Goal: Find specific page/section: Find specific page/section

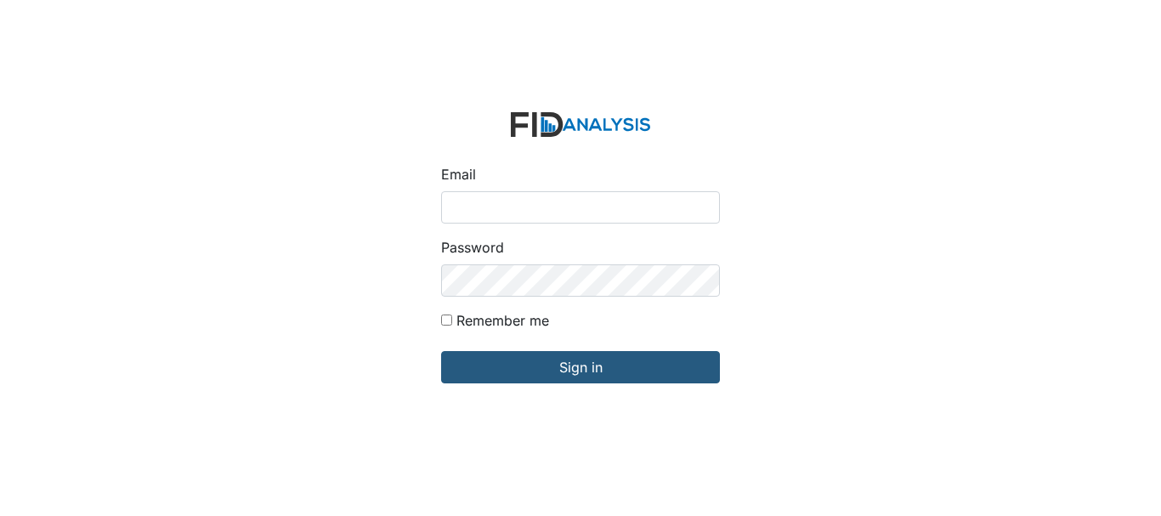
type input "[EMAIL_ADDRESS][DOMAIN_NAME]"
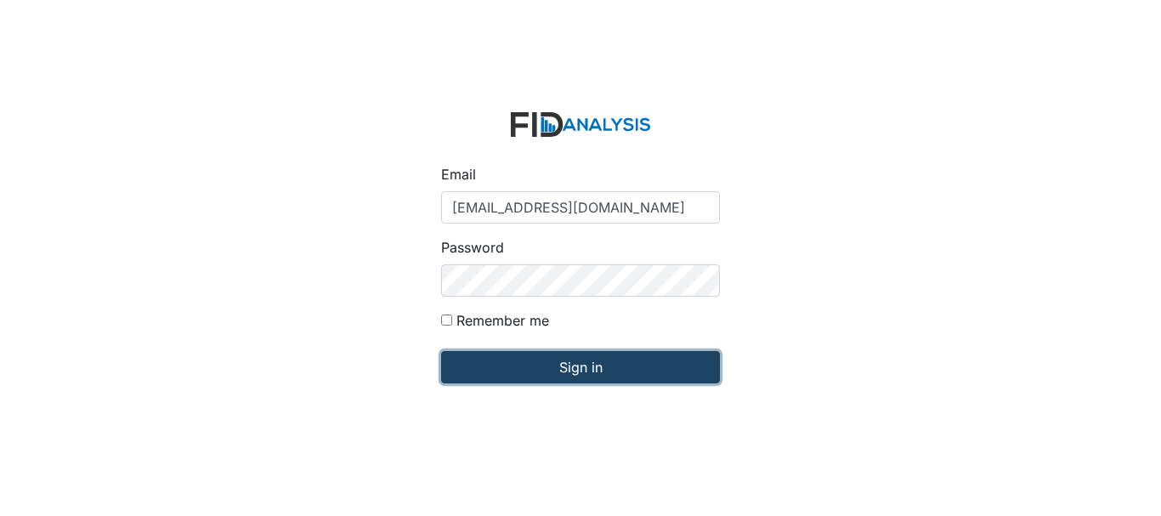
click at [503, 378] on input "Sign in" at bounding box center [580, 367] width 279 height 32
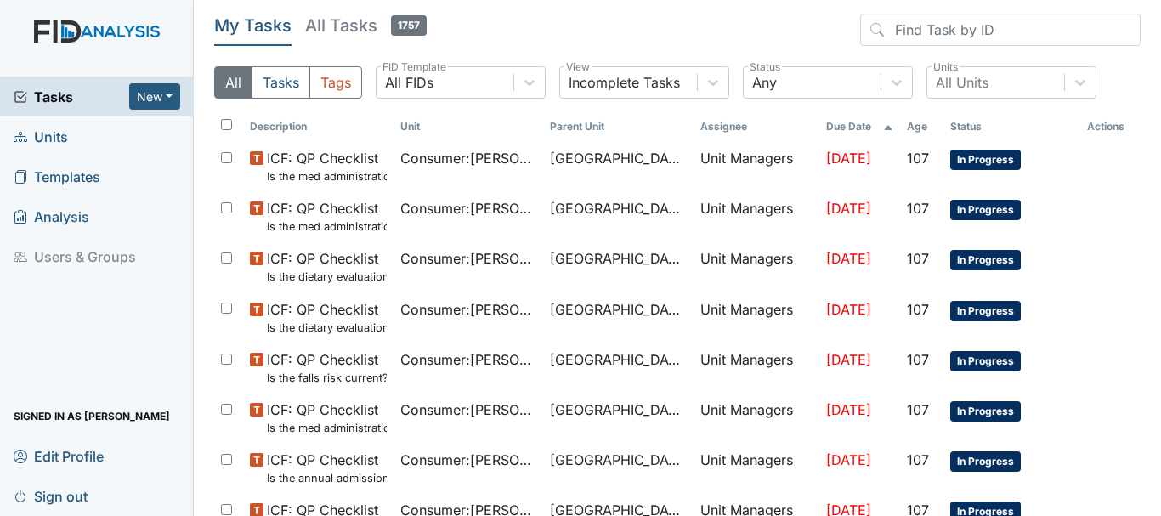
click at [38, 147] on span "Units" at bounding box center [41, 136] width 54 height 26
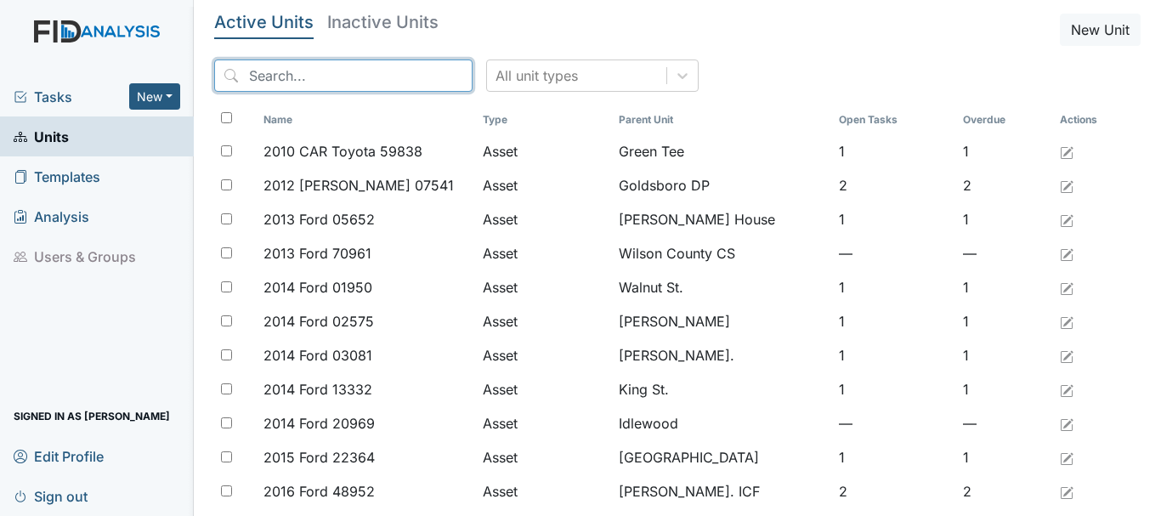
click at [264, 82] on input "search" at bounding box center [343, 75] width 258 height 32
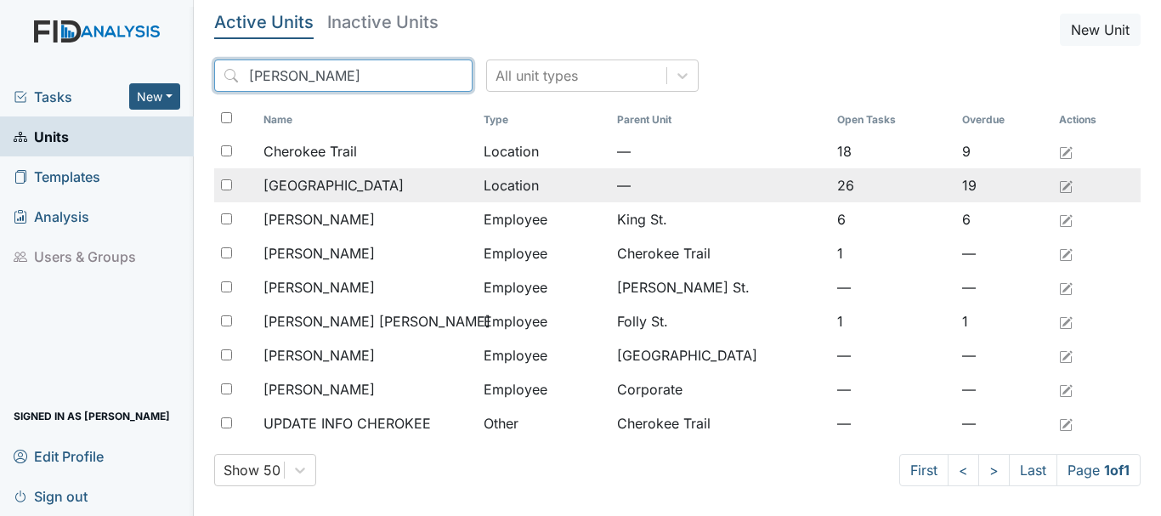
type input "cher"
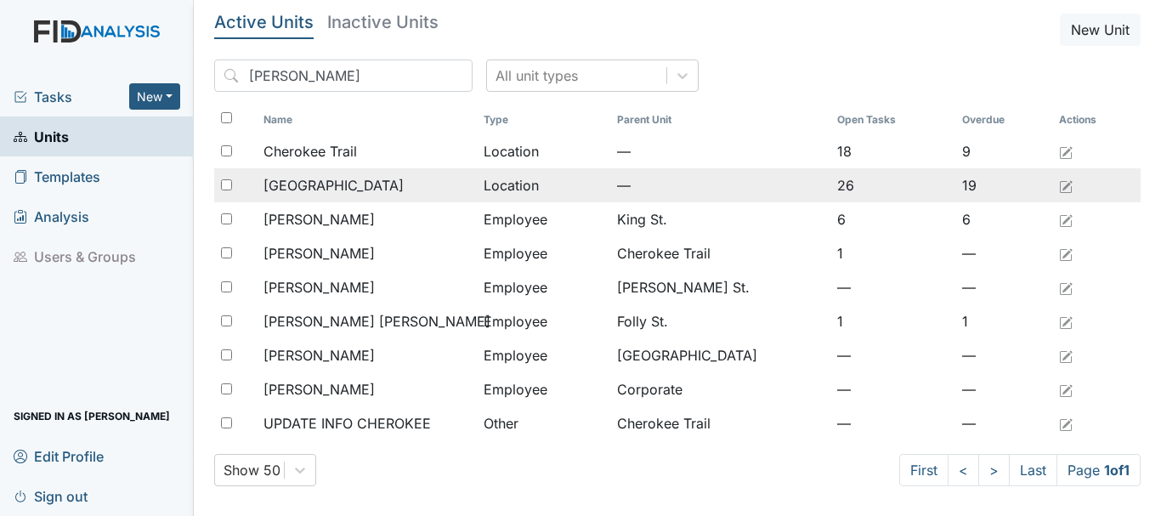
click at [297, 196] on td "[GEOGRAPHIC_DATA]" at bounding box center [367, 185] width 220 height 34
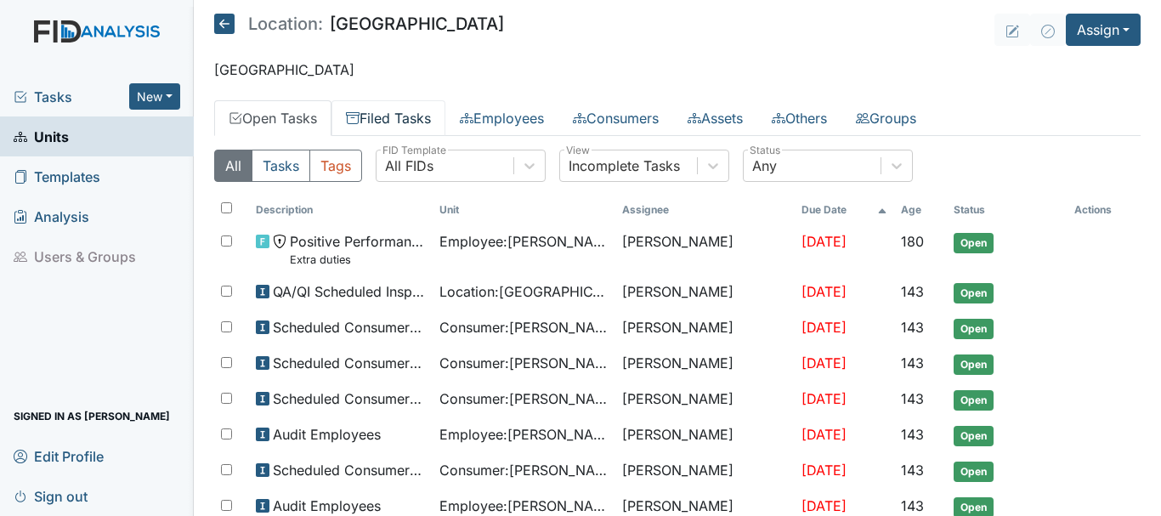
click at [386, 126] on link "Filed Tasks" at bounding box center [388, 118] width 114 height 36
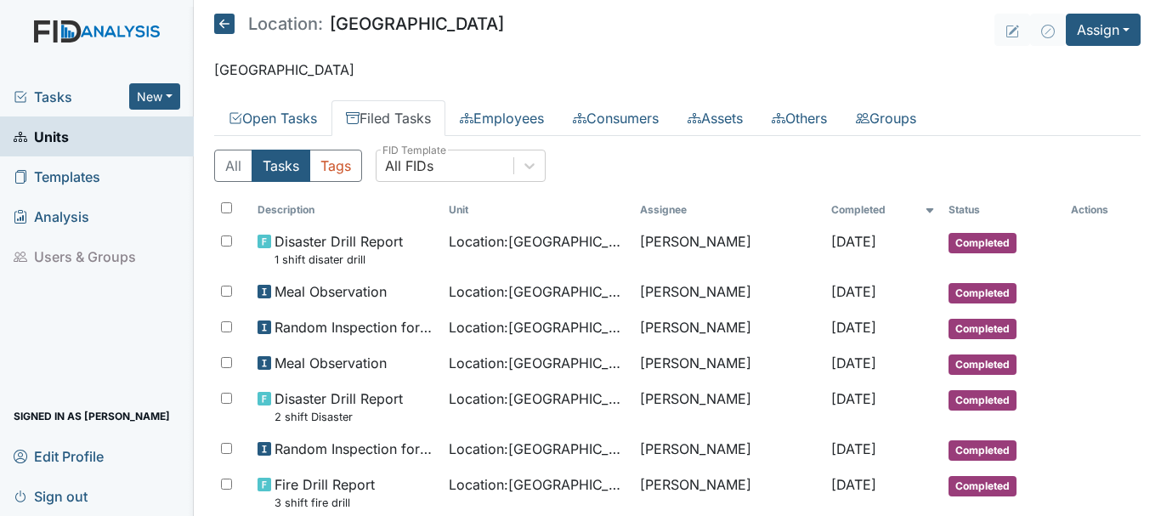
click at [54, 144] on span "Units" at bounding box center [41, 136] width 55 height 26
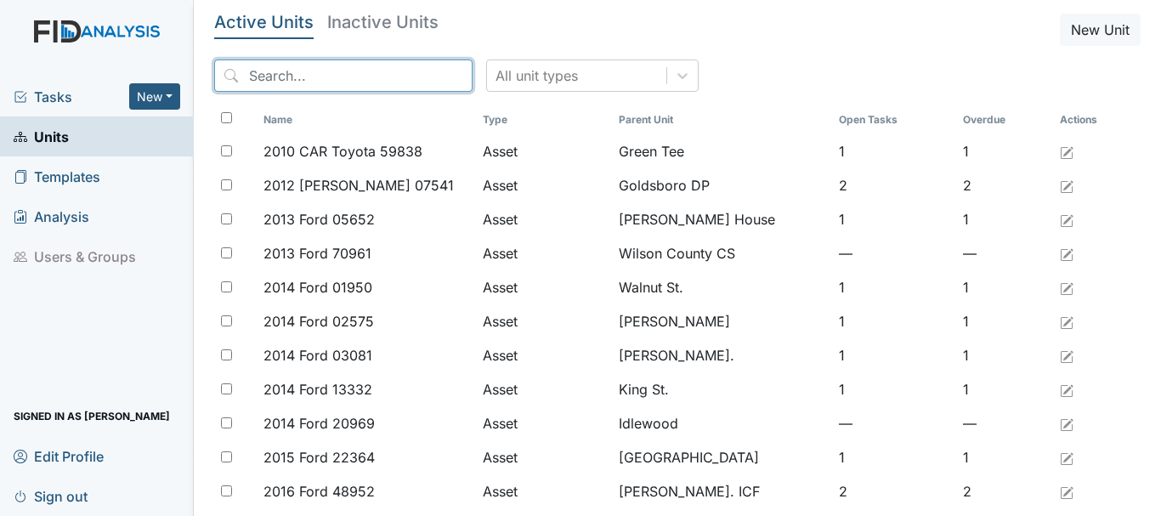
click at [260, 71] on input "search" at bounding box center [343, 75] width 258 height 32
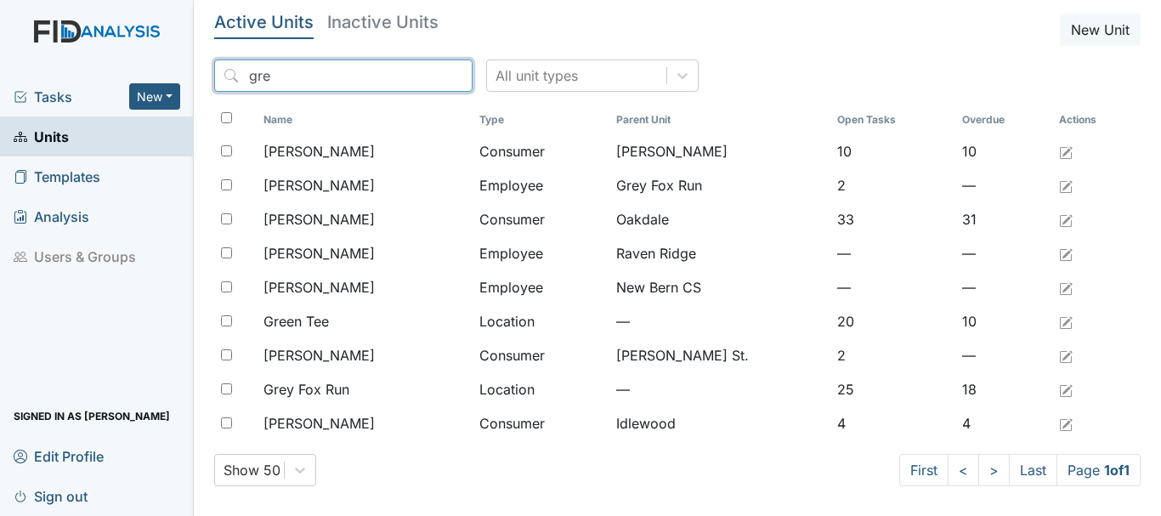
type input "gre"
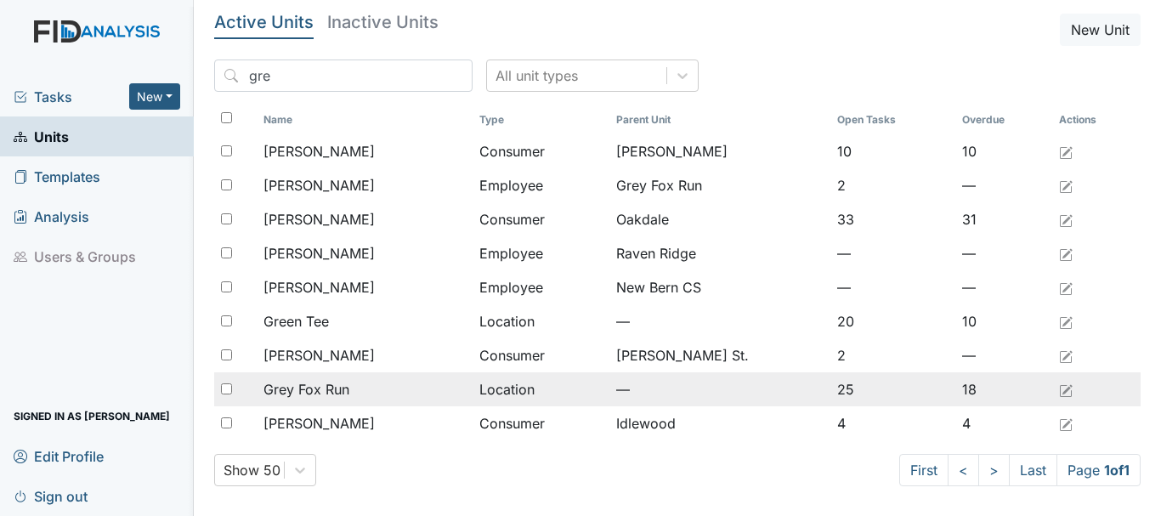
click at [308, 378] on td "Grey Fox Run" at bounding box center [365, 389] width 216 height 34
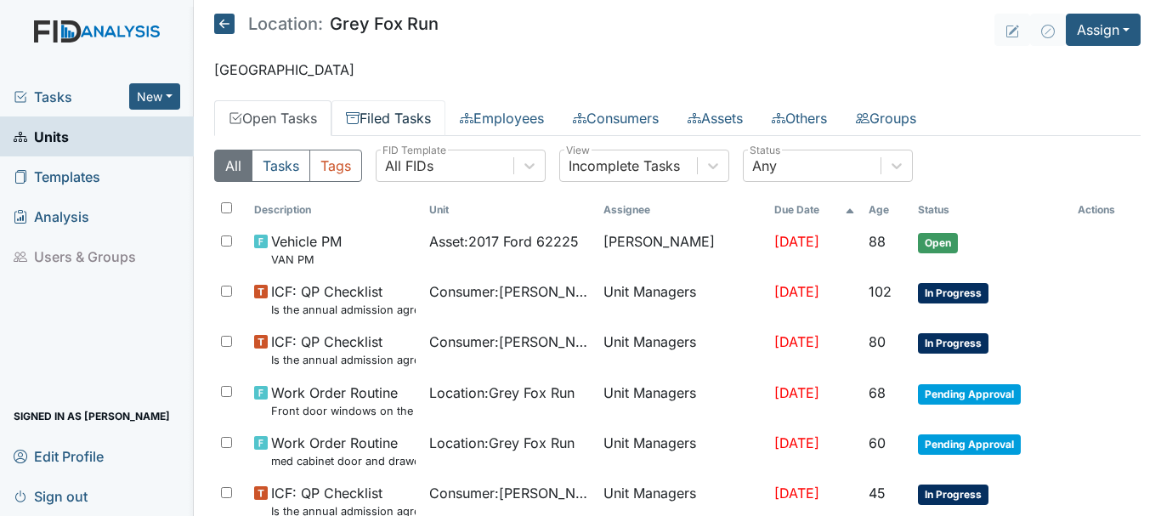
click at [396, 127] on link "Filed Tasks" at bounding box center [388, 118] width 114 height 36
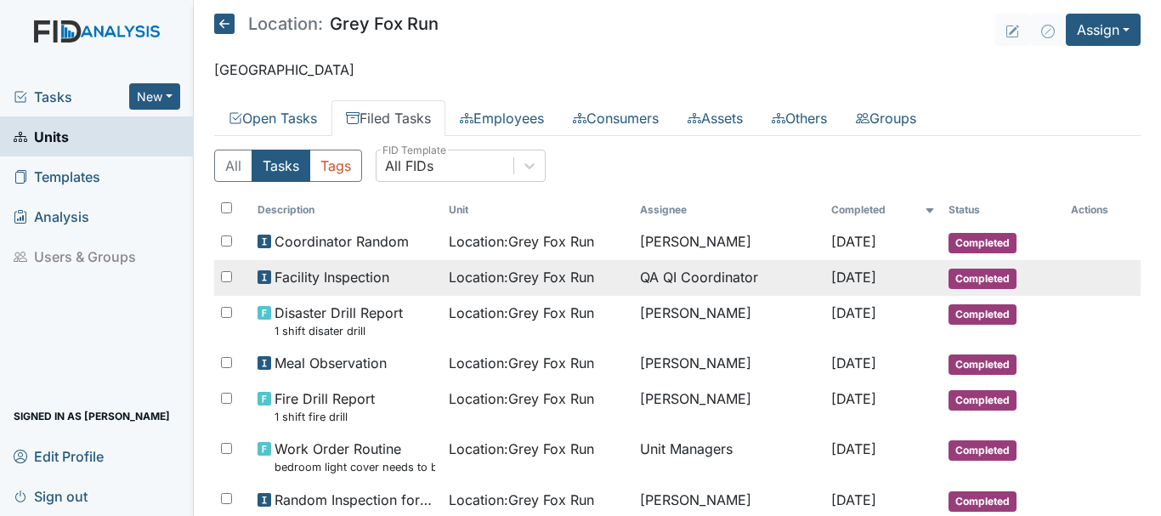
click at [973, 277] on span "Completed" at bounding box center [982, 279] width 68 height 20
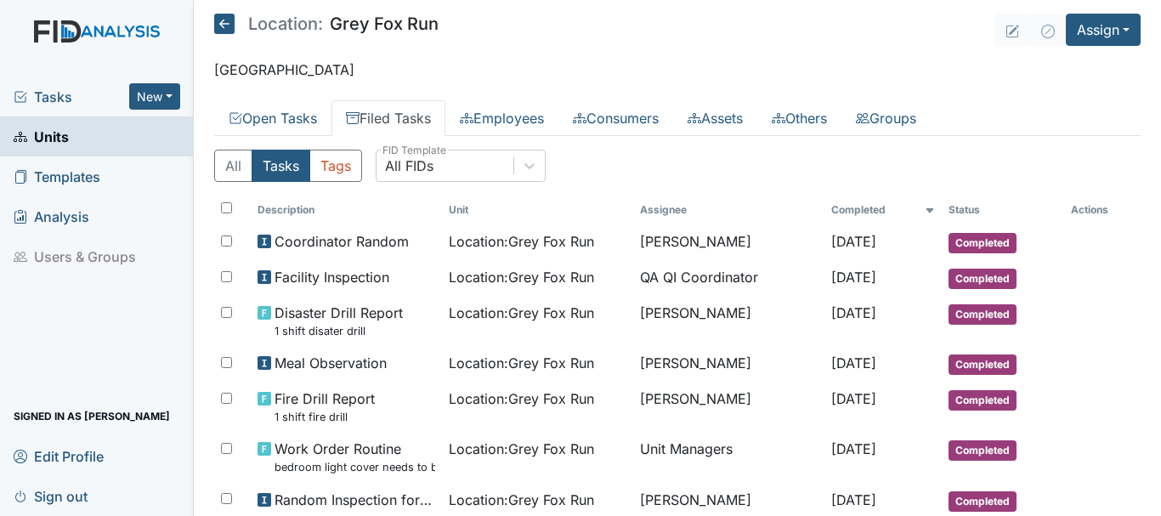
click at [54, 127] on span "Units" at bounding box center [41, 136] width 55 height 26
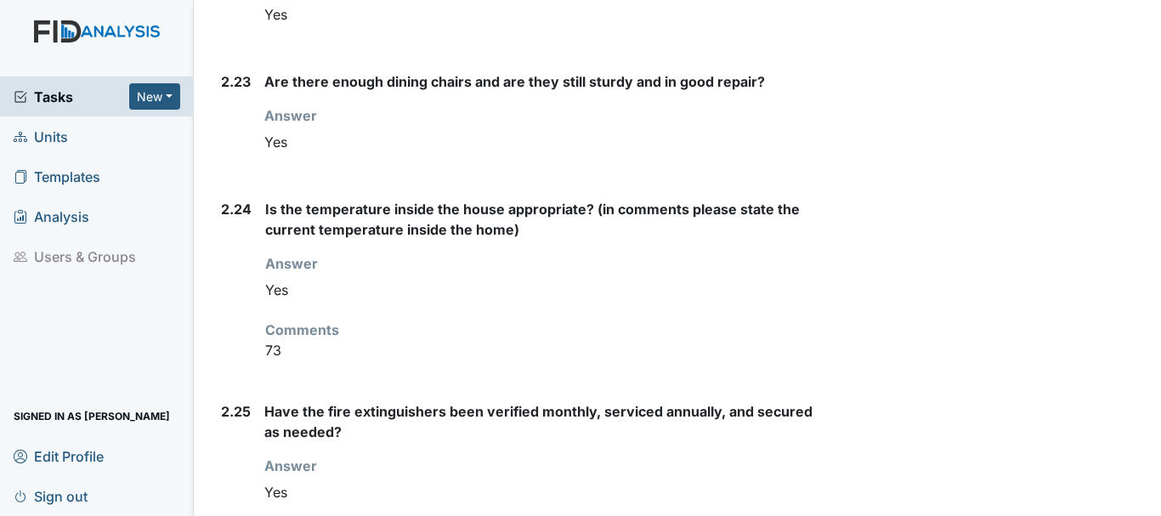
scroll to position [4819, 0]
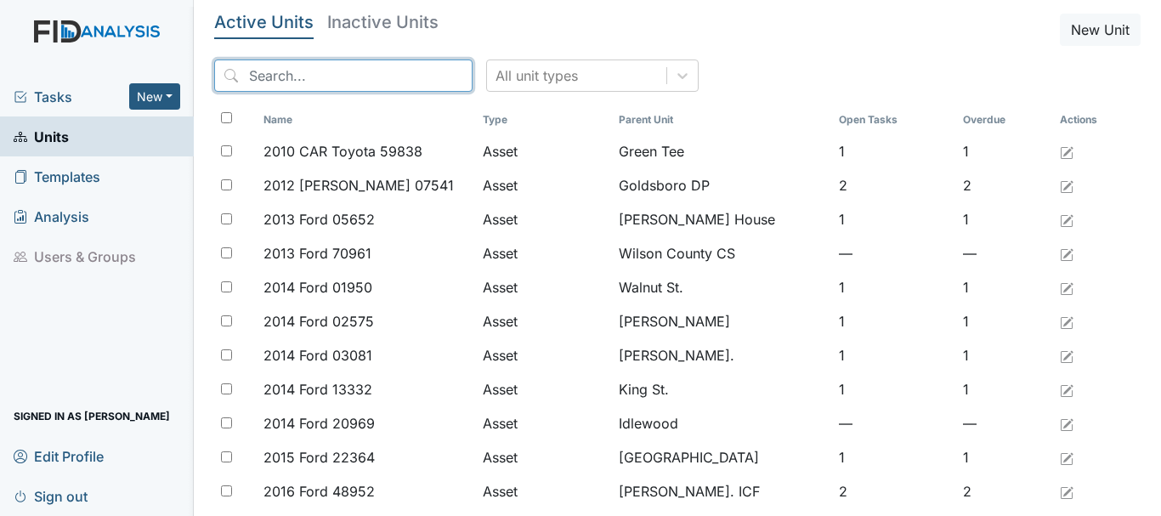
click at [286, 74] on input "search" at bounding box center [343, 75] width 258 height 32
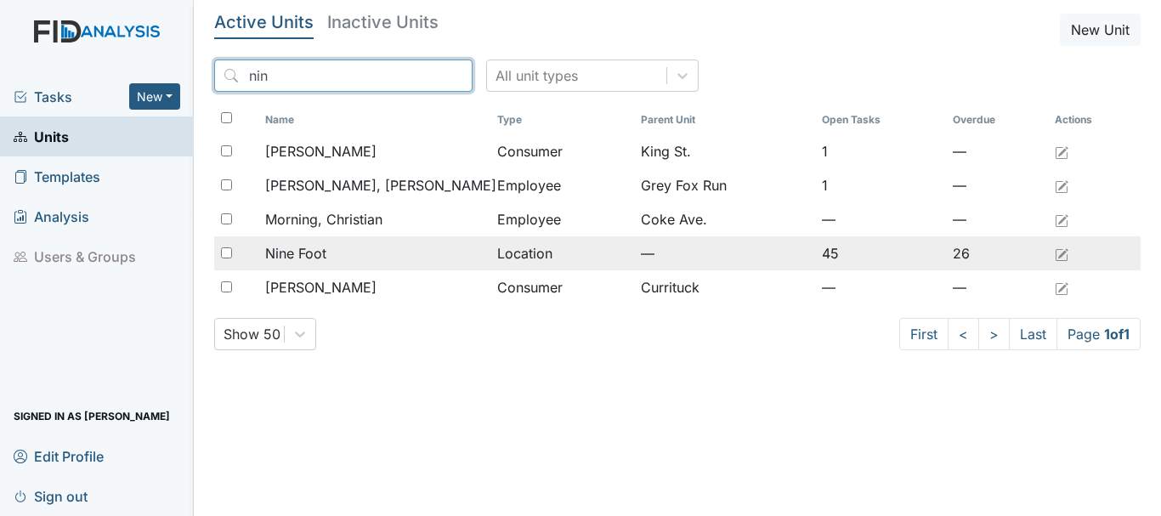
type input "nin"
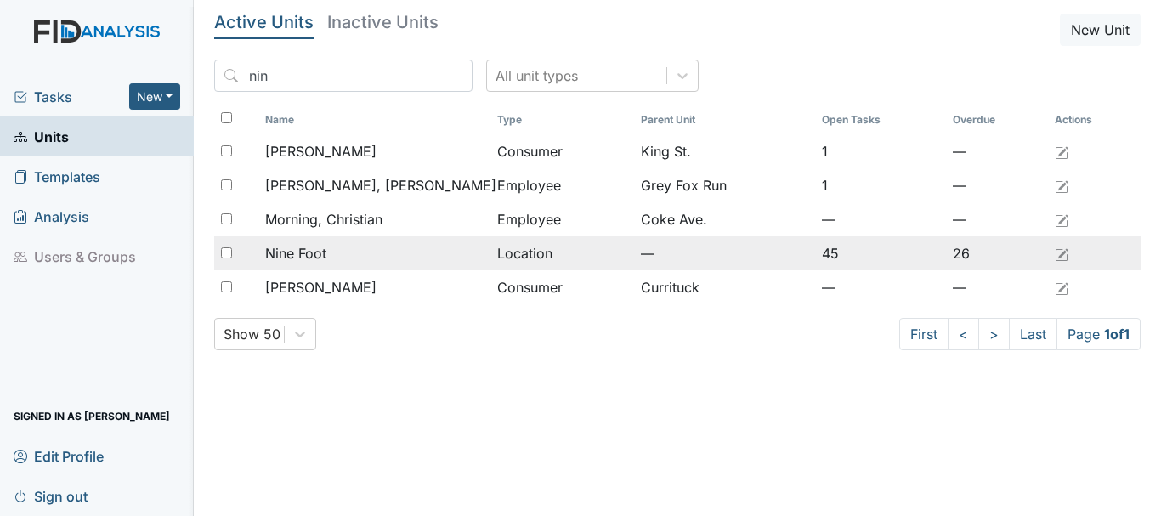
click at [291, 266] on td "Nine Foot" at bounding box center [374, 253] width 232 height 34
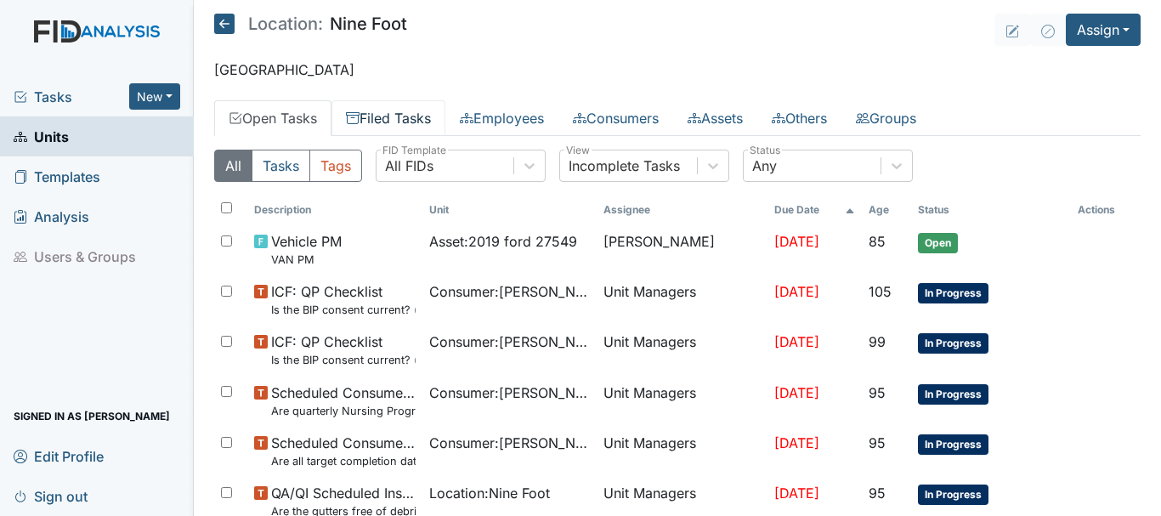
click at [381, 122] on link "Filed Tasks" at bounding box center [388, 118] width 114 height 36
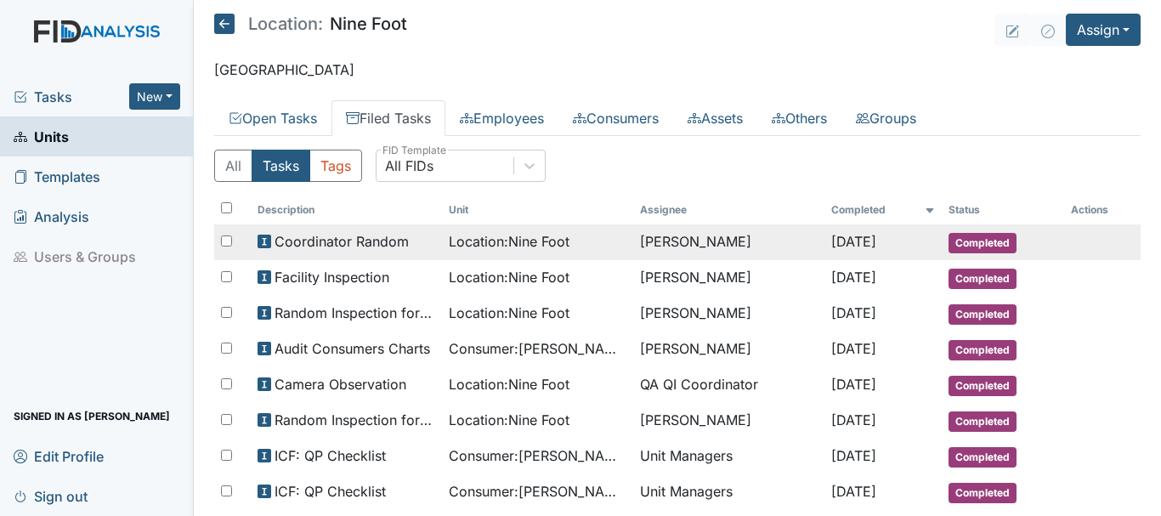
click at [955, 242] on span "Completed" at bounding box center [982, 243] width 68 height 20
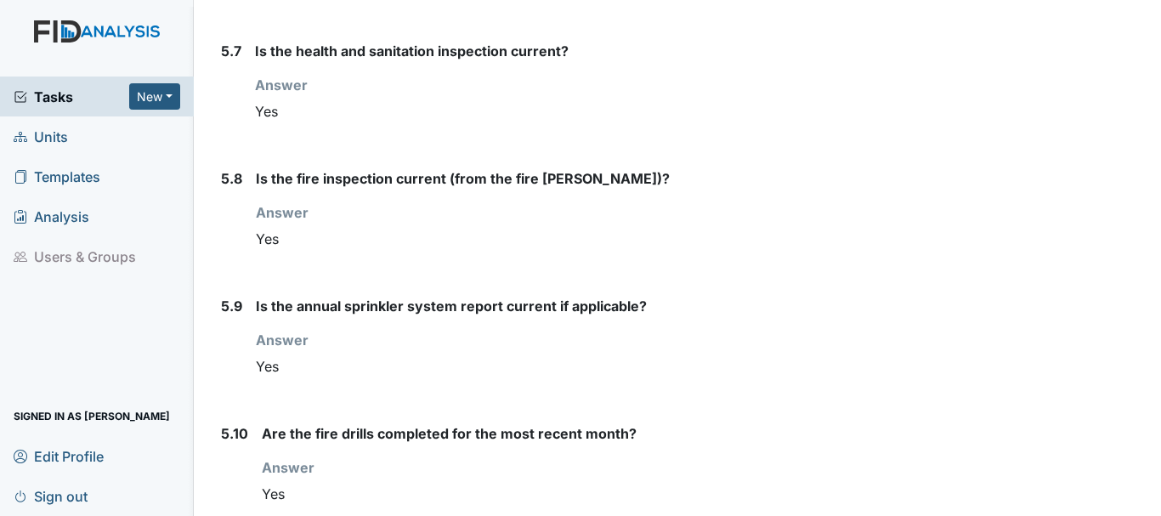
scroll to position [7526, 0]
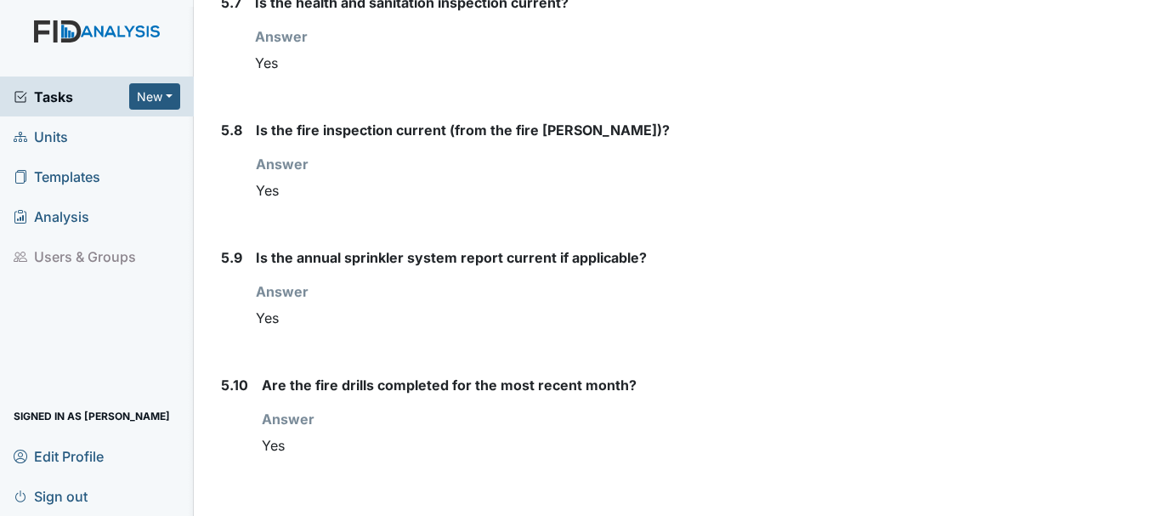
click at [42, 135] on span "Units" at bounding box center [41, 136] width 54 height 26
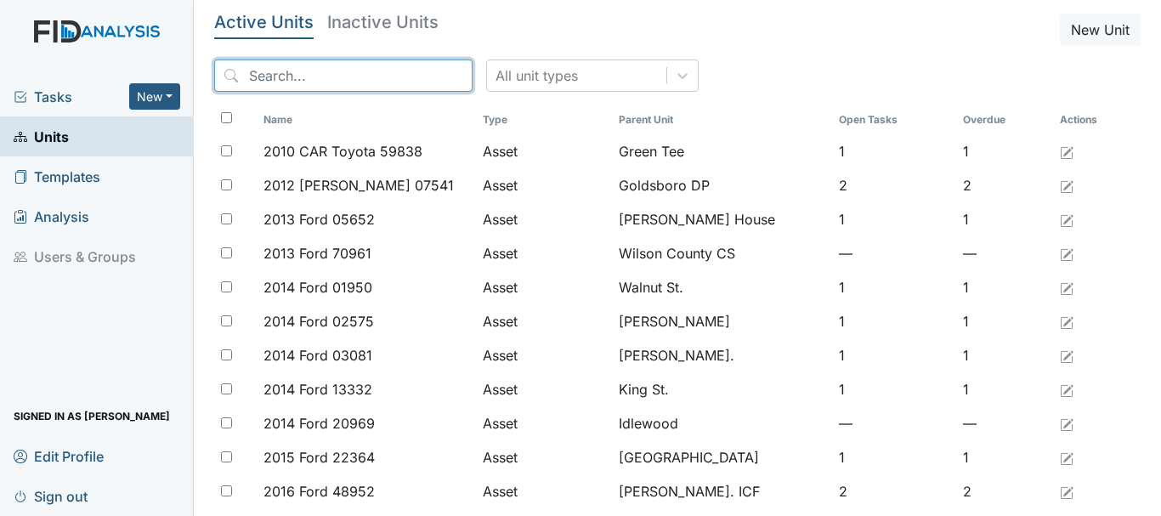
click at [263, 82] on input "search" at bounding box center [343, 75] width 258 height 32
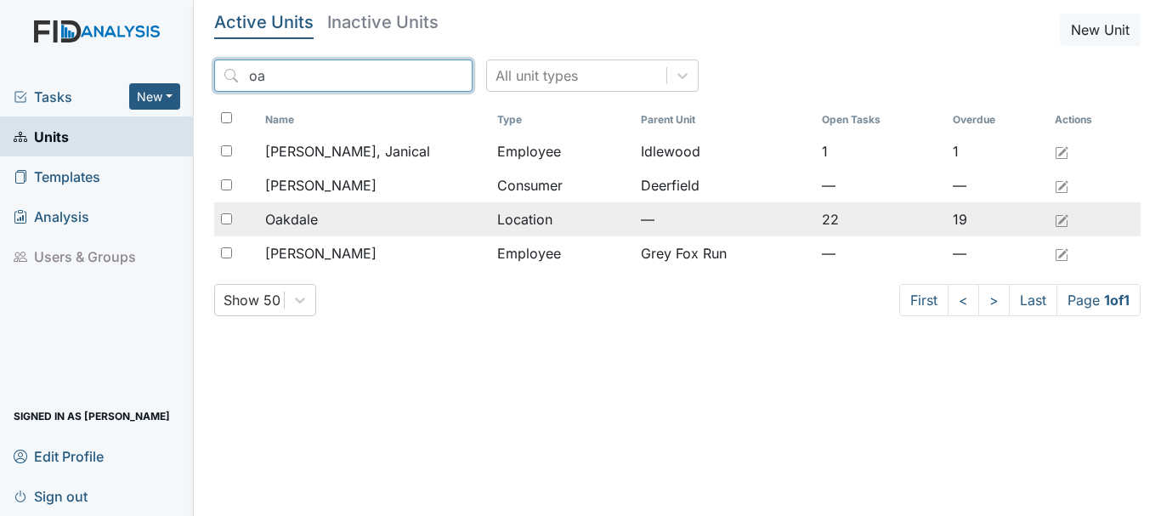
type input "oa"
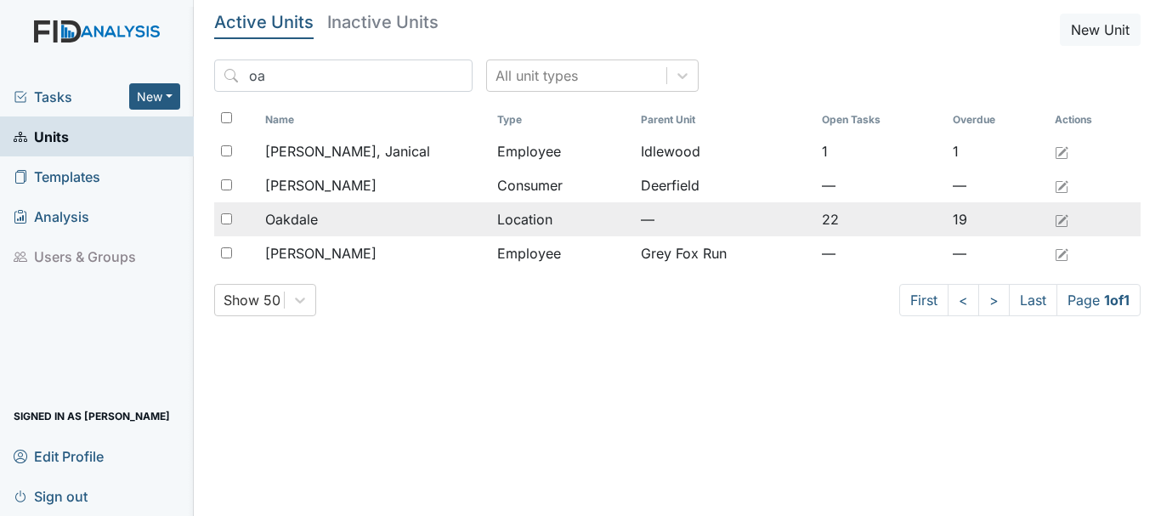
click at [294, 232] on td "Oakdale" at bounding box center [374, 219] width 232 height 34
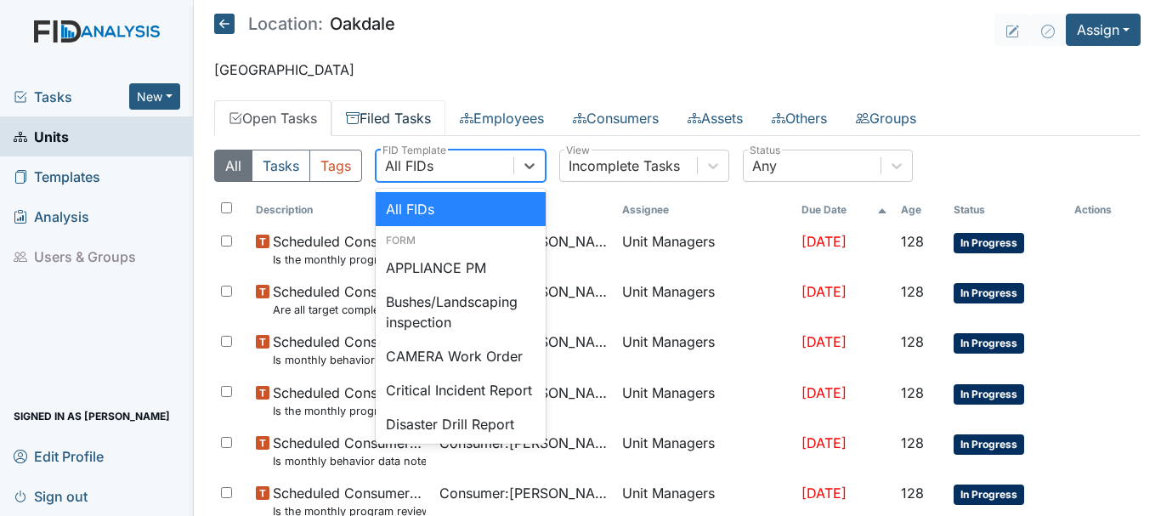
click at [391, 121] on link "Filed Tasks" at bounding box center [388, 118] width 114 height 36
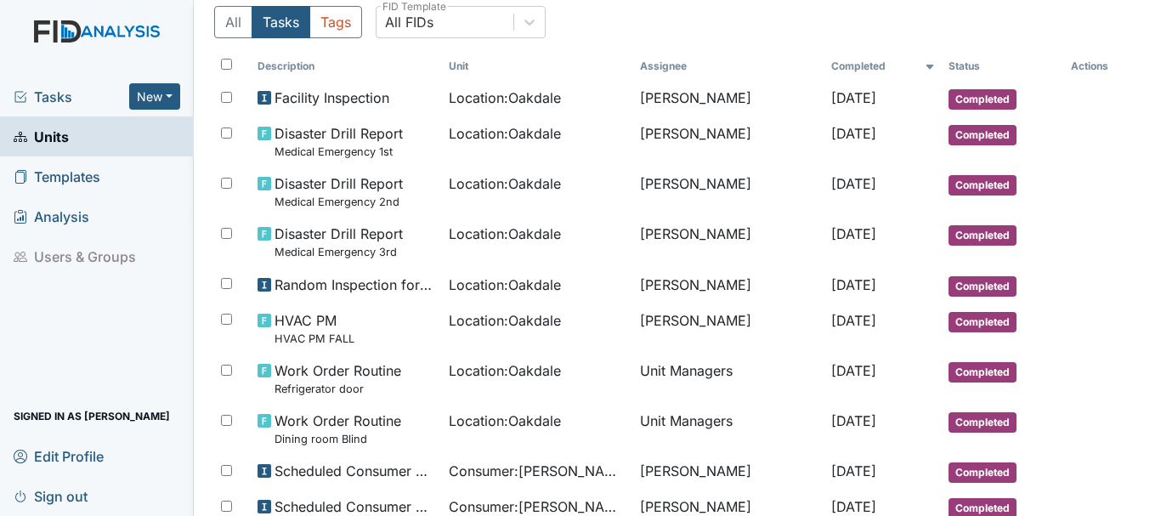
scroll to position [146, 0]
